Goal: Navigation & Orientation: Find specific page/section

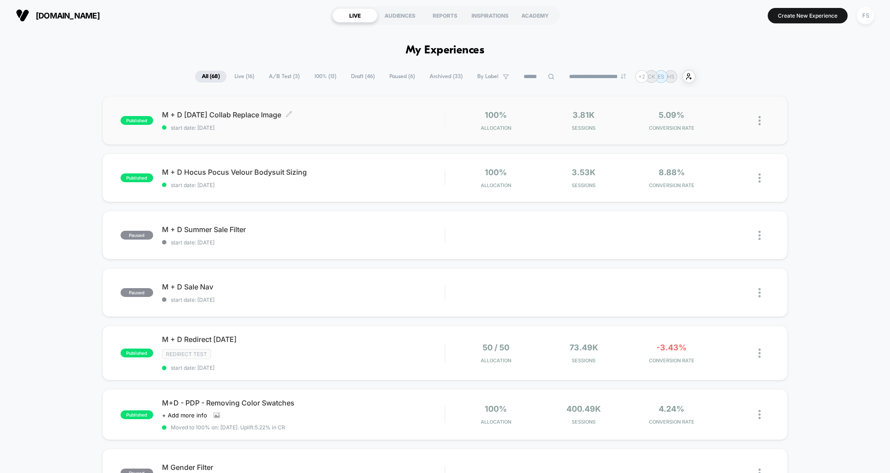
click at [385, 119] on span "M + D [DATE] Collab Replace Image Click to edit experience details" at bounding box center [303, 114] width 283 height 9
click at [335, 177] on span "M + D Hocus Pocus Velour Bodysuit Sizing Click to edit experience details" at bounding box center [303, 172] width 283 height 9
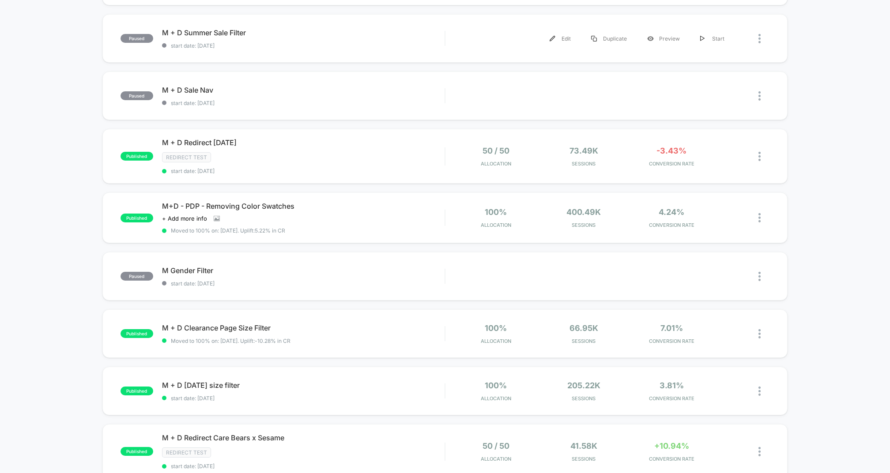
scroll to position [212, 0]
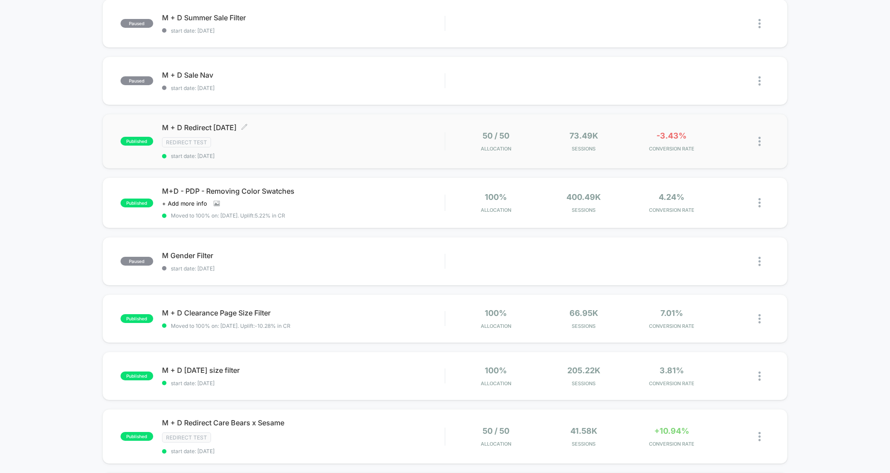
click at [262, 147] on div "Redirect Test" at bounding box center [303, 142] width 283 height 10
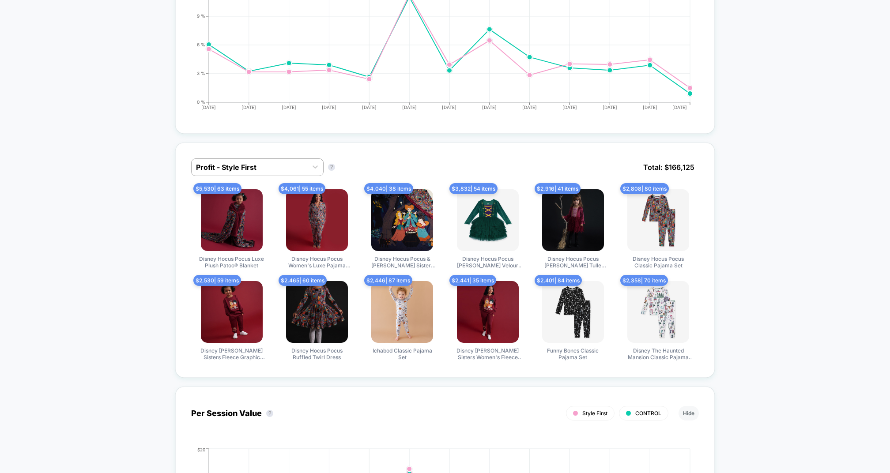
scroll to position [524, 0]
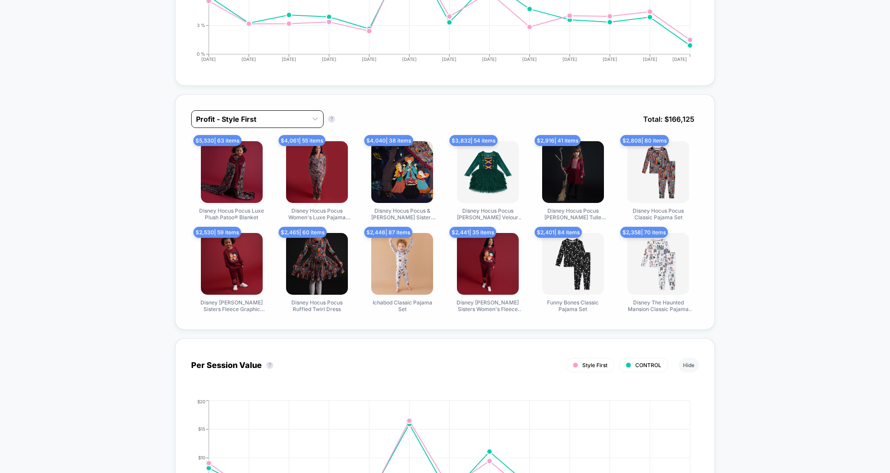
click at [256, 124] on div at bounding box center [249, 119] width 107 height 11
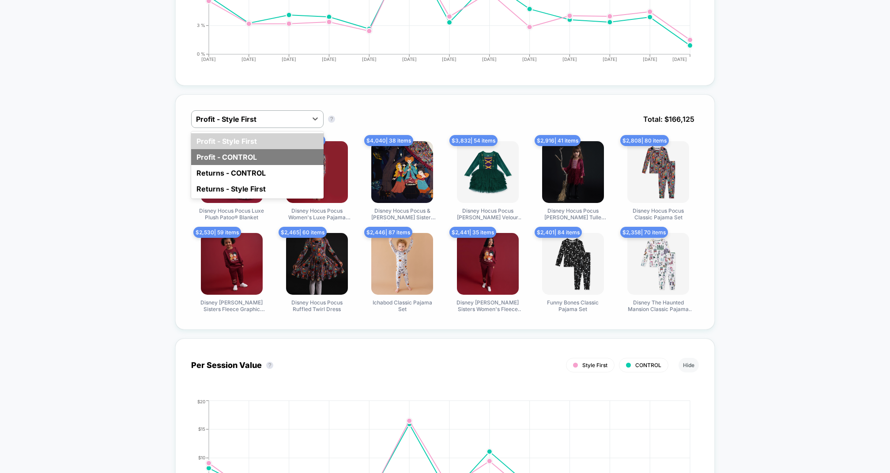
click at [253, 165] on div "Profit - CONTROL" at bounding box center [257, 157] width 132 height 16
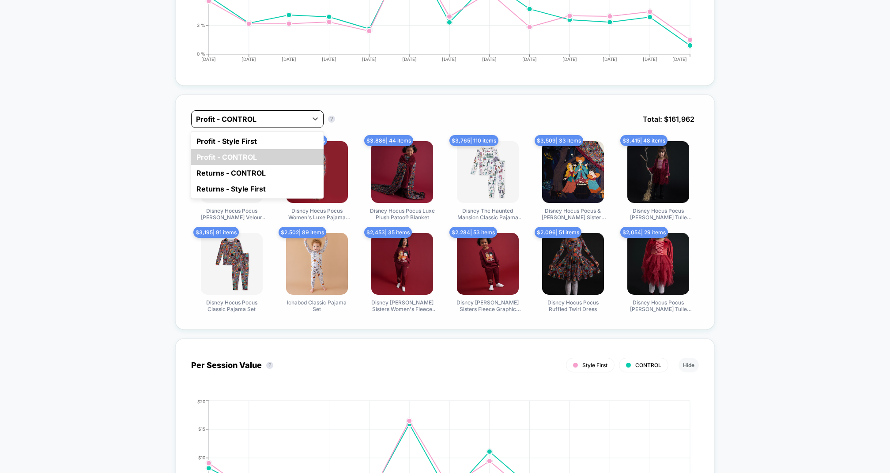
click at [252, 124] on div at bounding box center [249, 119] width 107 height 11
click at [251, 149] on div "Profit - Style First" at bounding box center [257, 141] width 132 height 16
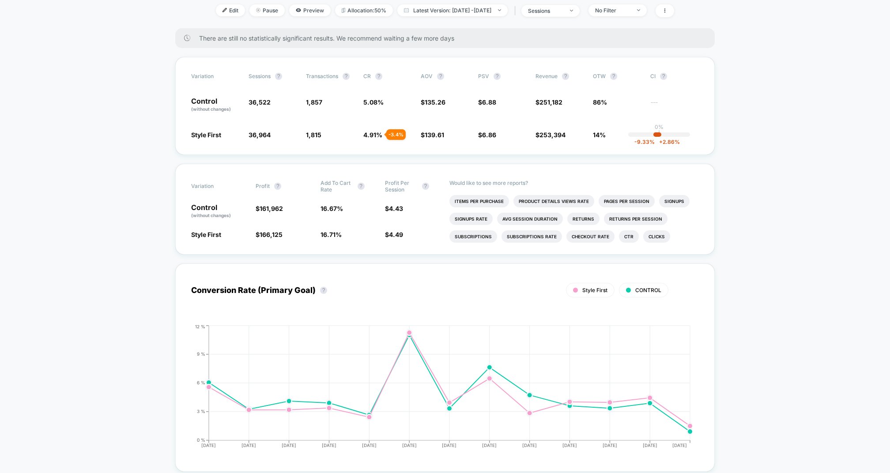
scroll to position [0, 0]
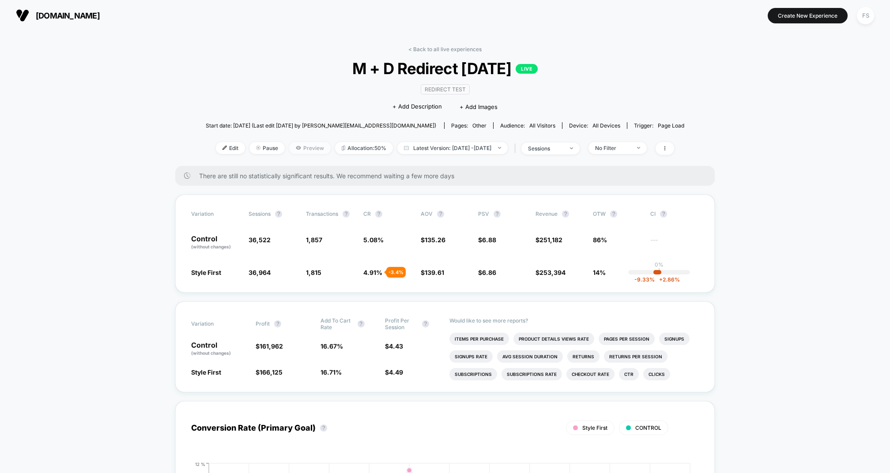
click at [294, 154] on span "Preview" at bounding box center [309, 148] width 41 height 12
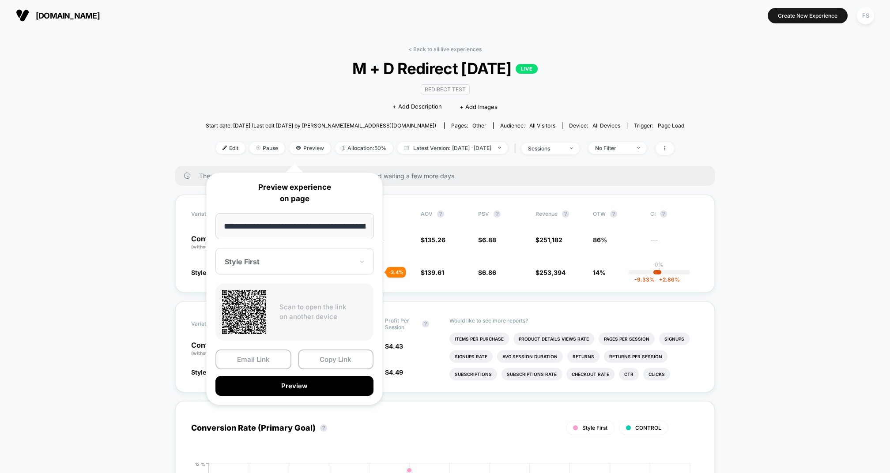
click at [274, 92] on div "< Back to all live experiences M + D Redirect [DATE] LIVE Redirect Test Click t…" at bounding box center [445, 106] width 479 height 120
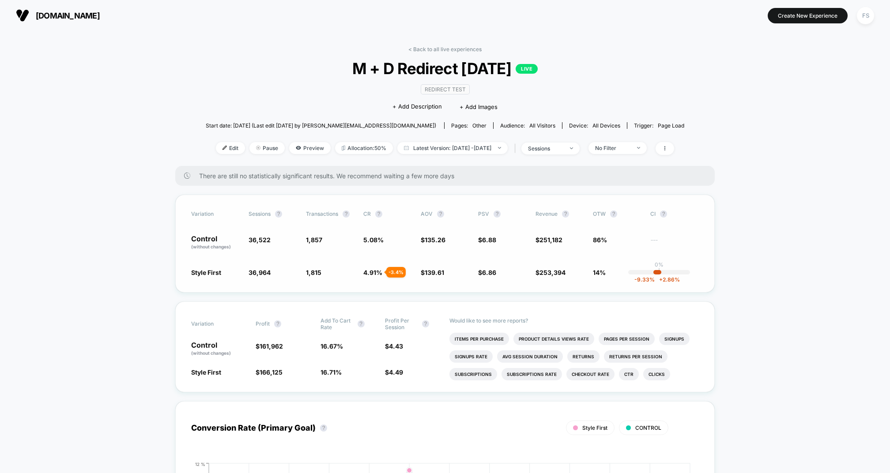
click at [392, 278] on div "- 3.4 %" at bounding box center [395, 272] width 19 height 11
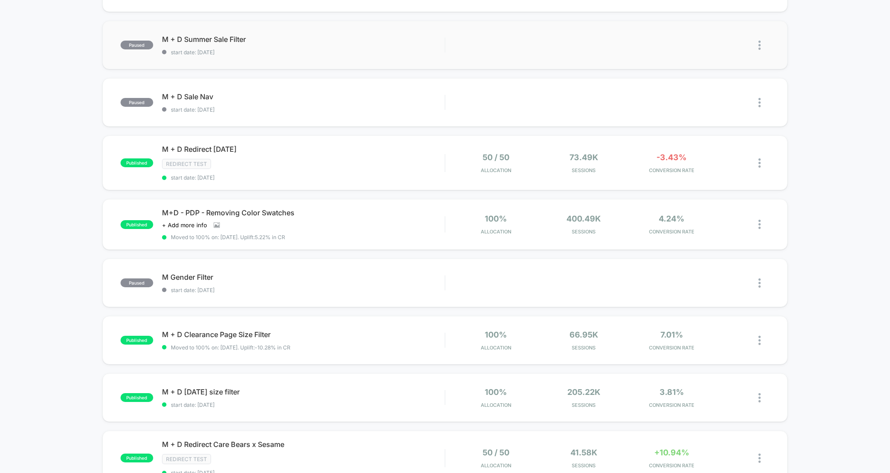
scroll to position [197, 0]
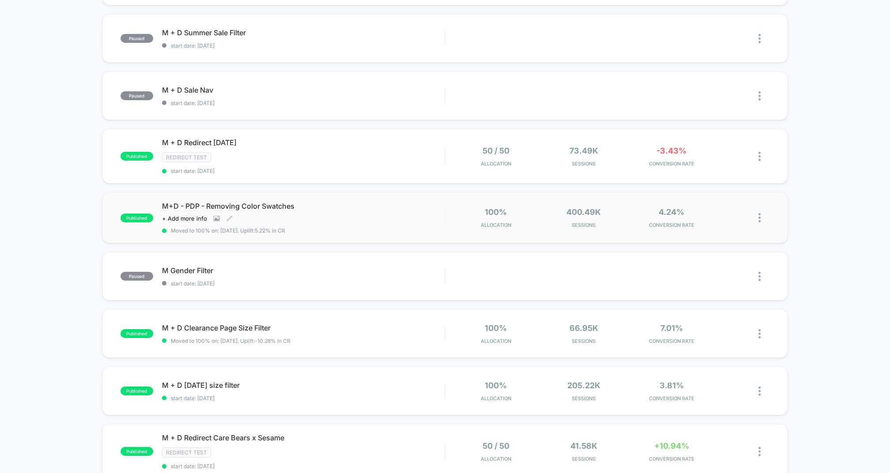
click at [401, 233] on div "M+D - PDP - Removing Color Swatches Click to view images Click to edit experien…" at bounding box center [303, 218] width 283 height 32
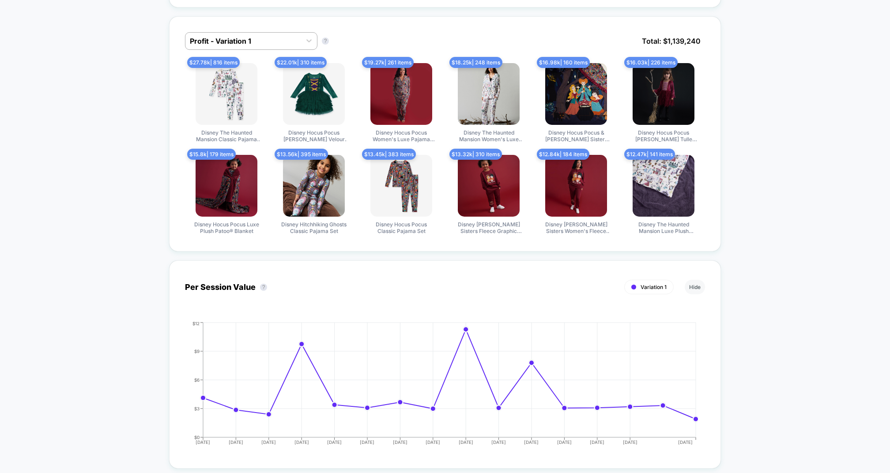
scroll to position [692, 0]
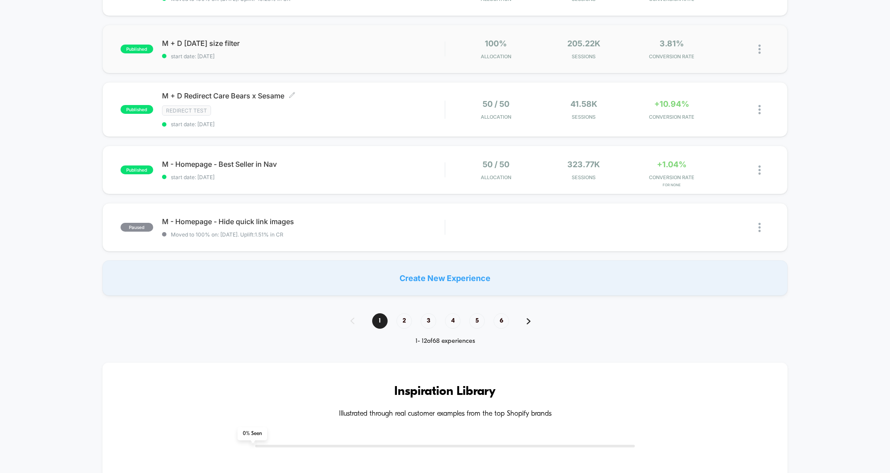
scroll to position [546, 0]
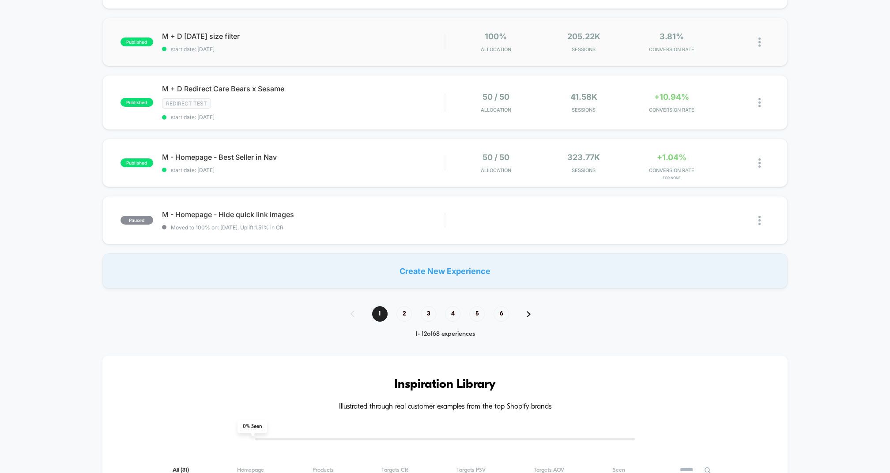
click at [377, 166] on div "published M - Homepage - Best Seller in Nav start date: [DATE] 50 / 50 Allocati…" at bounding box center [444, 163] width 685 height 49
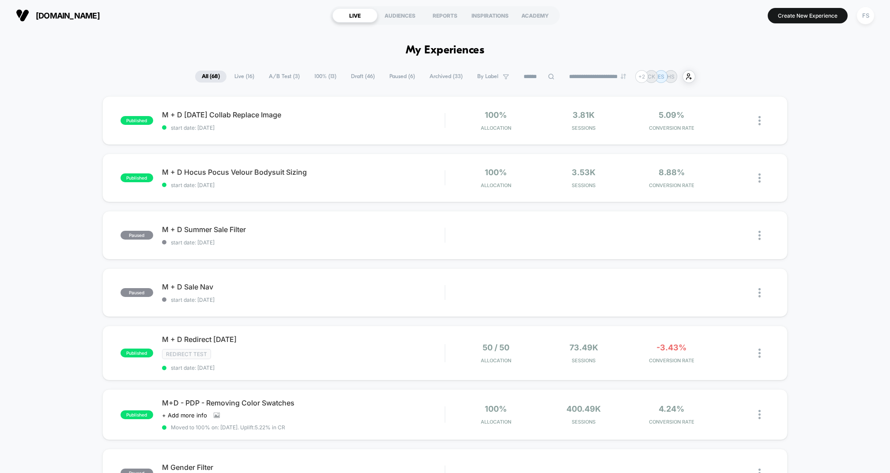
click at [247, 79] on span "Live ( 16 )" at bounding box center [244, 77] width 33 height 12
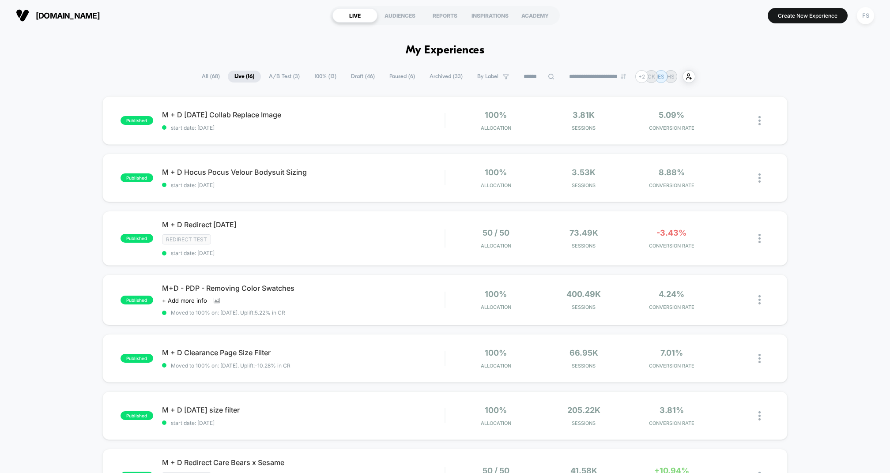
click at [273, 79] on span "A/B Test ( 3 )" at bounding box center [284, 77] width 44 height 12
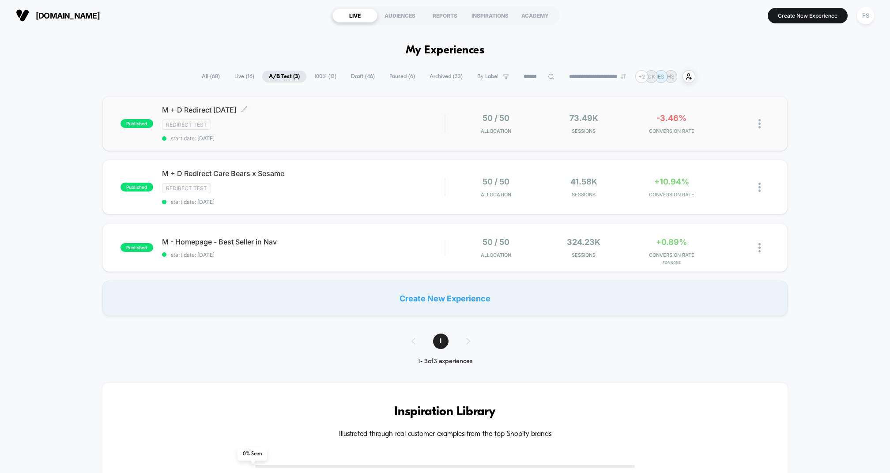
click at [266, 130] on div "Redirect Test" at bounding box center [303, 125] width 283 height 10
click at [304, 193] on div "Redirect Test" at bounding box center [303, 188] width 283 height 10
click at [358, 78] on span "Draft ( 46 )" at bounding box center [362, 77] width 37 height 12
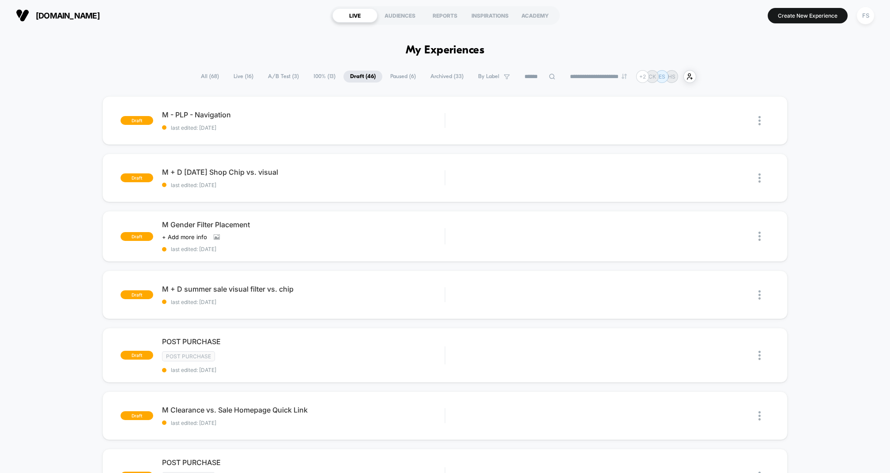
click at [238, 82] on span "Live ( 16 )" at bounding box center [243, 77] width 33 height 12
